Goal: Task Accomplishment & Management: Complete application form

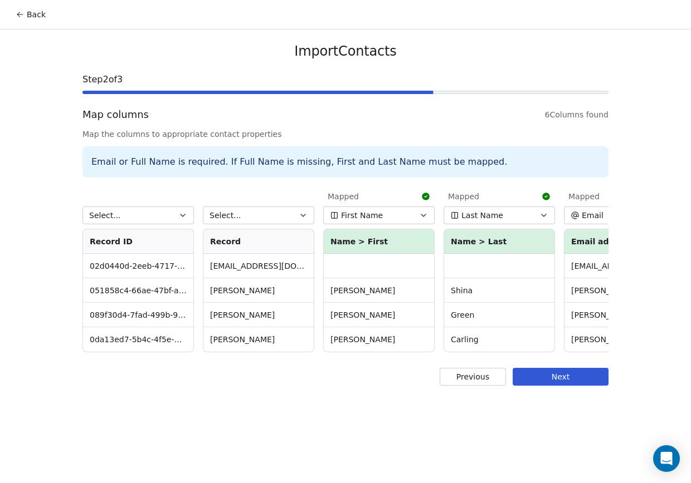
scroll to position [0, 187]
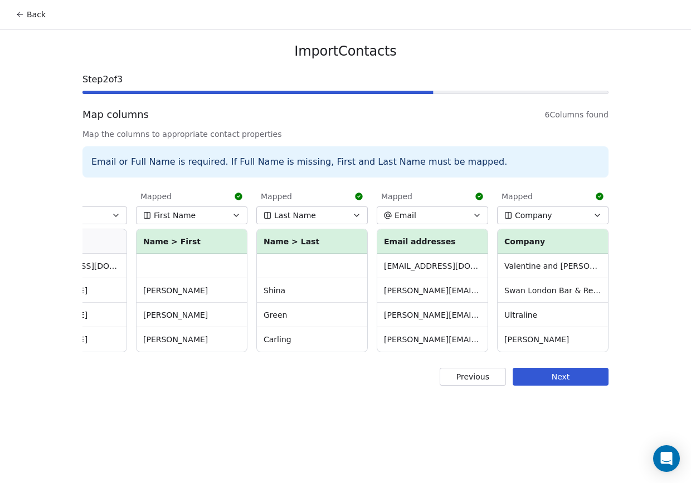
click at [566, 385] on button "Next" at bounding box center [560, 377] width 96 height 18
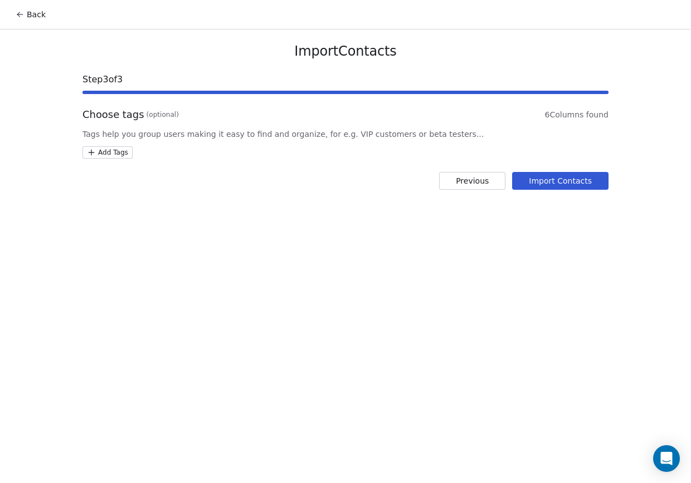
click at [97, 152] on html "Back Import Contacts Step 3 of 3 Choose tags (optional) 6 Columns found Tags he…" at bounding box center [345, 241] width 691 height 483
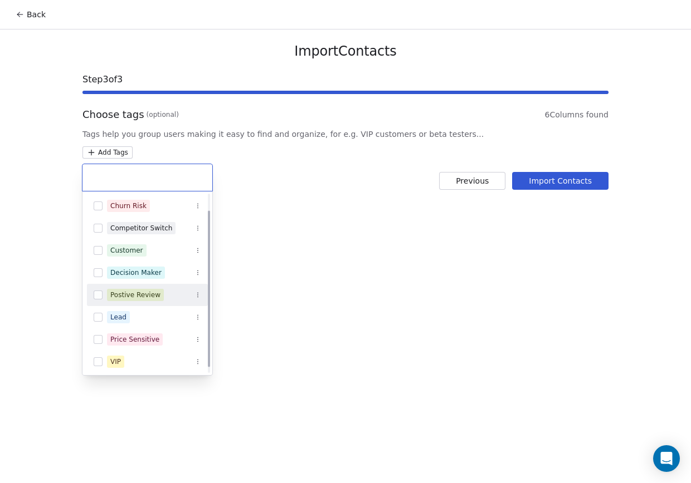
scroll to position [0, 0]
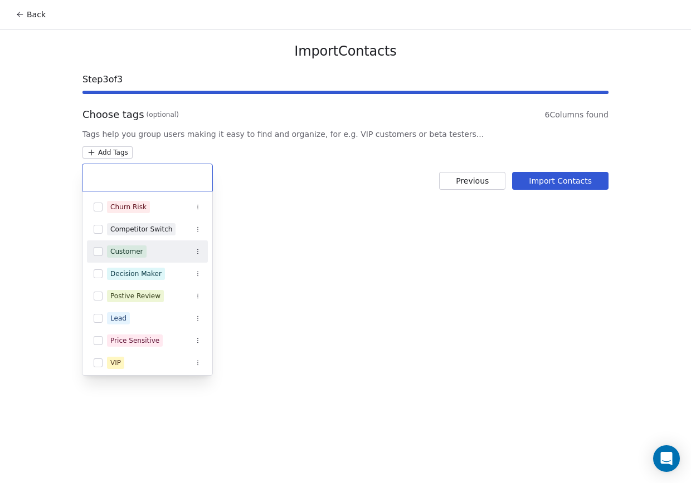
click at [290, 253] on html "Back Import Contacts Step 3 of 3 Choose tags (optional) 6 Columns found Tags he…" at bounding box center [345, 241] width 691 height 483
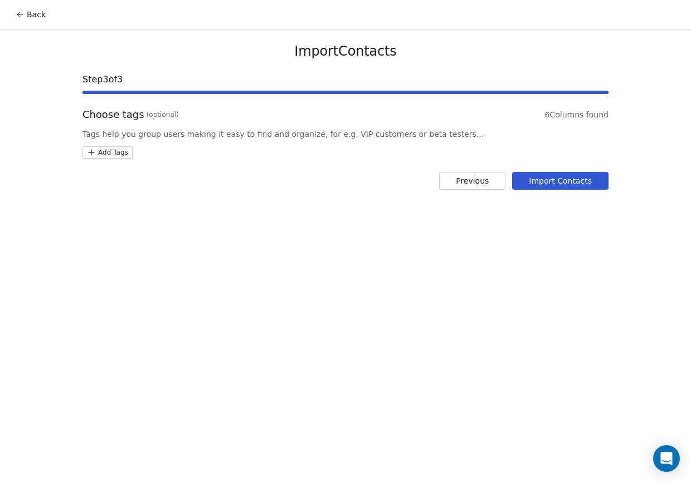
click at [116, 154] on html "Back Import Contacts Step 3 of 3 Choose tags (optional) 6 Columns found Tags he…" at bounding box center [345, 241] width 691 height 483
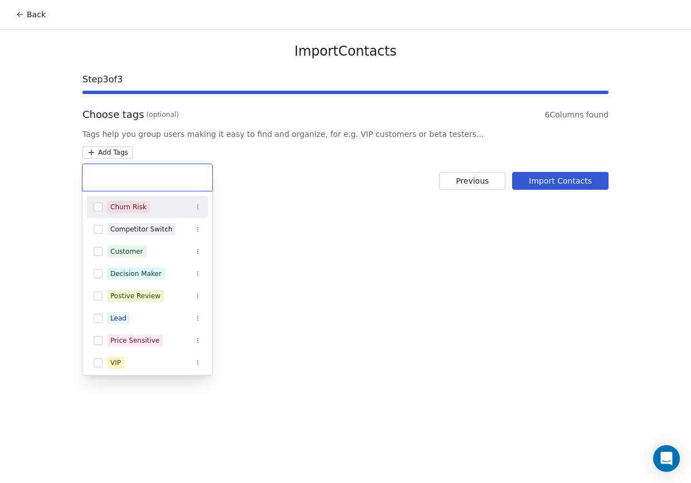
click at [110, 177] on input "text" at bounding box center [147, 178] width 116 height 12
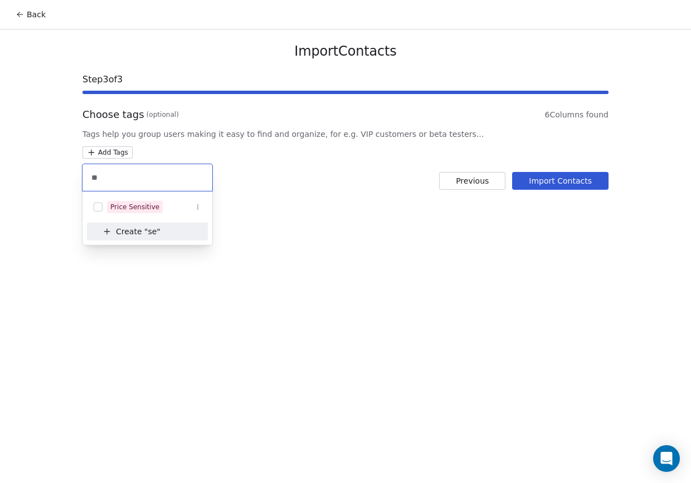
type input "*"
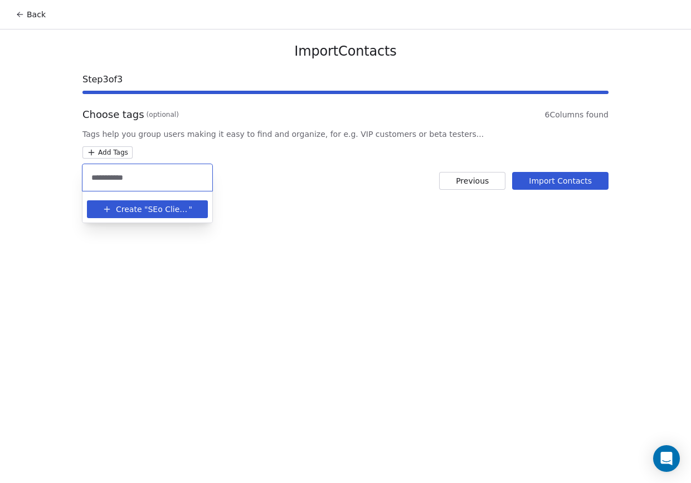
click at [102, 177] on input "**********" at bounding box center [147, 178] width 116 height 12
type input "**********"
click at [139, 211] on span "Create "" at bounding box center [132, 210] width 32 height 12
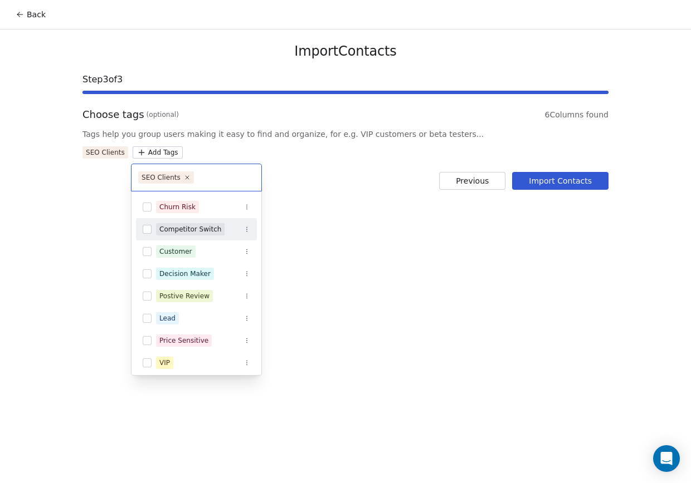
click at [378, 219] on html "Back Import Contacts Step 3 of 3 Choose tags (optional) 6 Columns found Tags he…" at bounding box center [345, 241] width 691 height 483
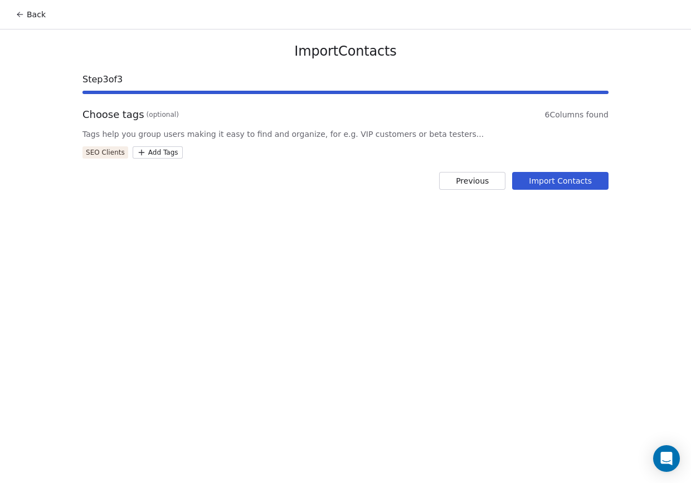
click at [541, 184] on button "Import Contacts" at bounding box center [560, 181] width 96 height 18
